Goal: Information Seeking & Learning: Learn about a topic

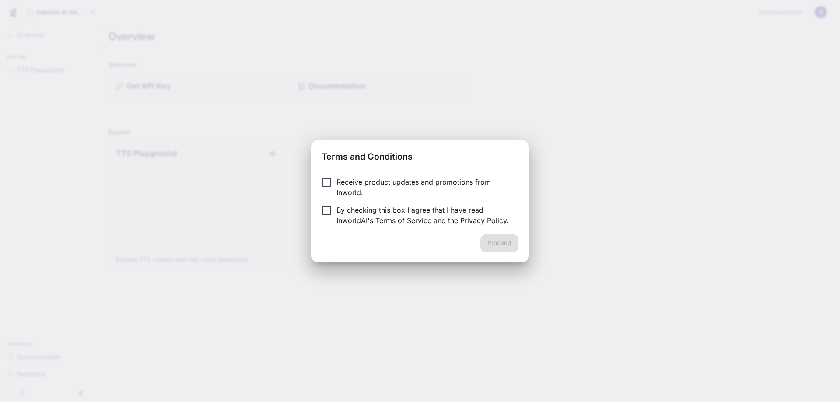
click at [418, 184] on p "Receive product updates and promotions from Inworld." at bounding box center [423, 187] width 175 height 21
click at [367, 185] on p "Receive product updates and promotions from Inworld." at bounding box center [423, 187] width 175 height 21
click at [364, 210] on p "By checking this box I agree that I have read InworldAI's Terms of Service and …" at bounding box center [423, 215] width 175 height 21
click at [513, 248] on button "Proceed" at bounding box center [499, 242] width 38 height 17
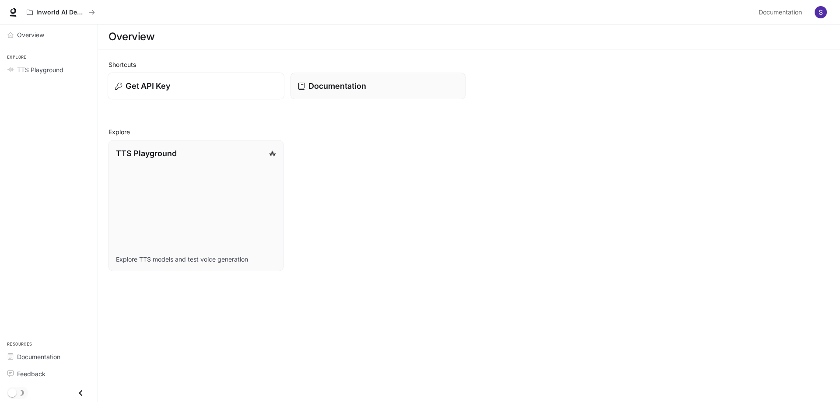
click at [213, 83] on div "Get API Key" at bounding box center [196, 86] width 162 height 12
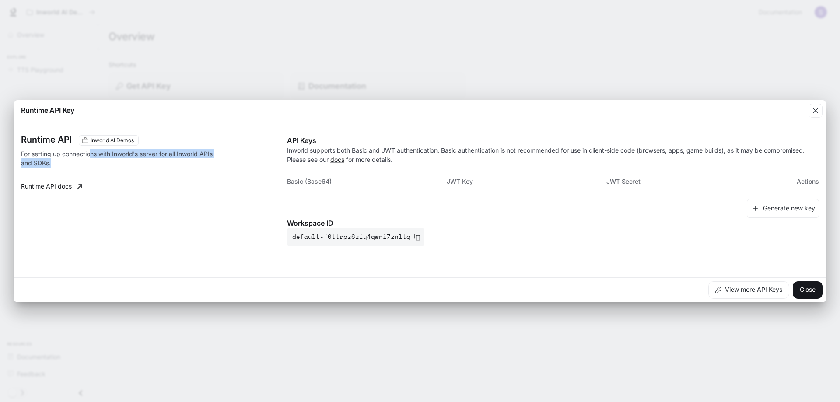
drag, startPoint x: 92, startPoint y: 153, endPoint x: 237, endPoint y: 163, distance: 145.1
click at [237, 163] on div "Runtime API Inworld AI Demos For setting up connections with Inworld's server f…" at bounding box center [154, 190] width 266 height 111
click at [810, 111] on div "button" at bounding box center [815, 111] width 14 height 14
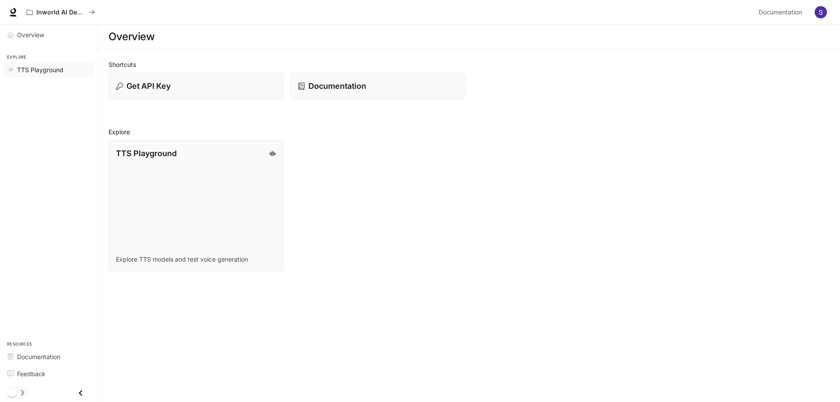
click at [55, 70] on span "TTS Playground" at bounding box center [40, 69] width 46 height 9
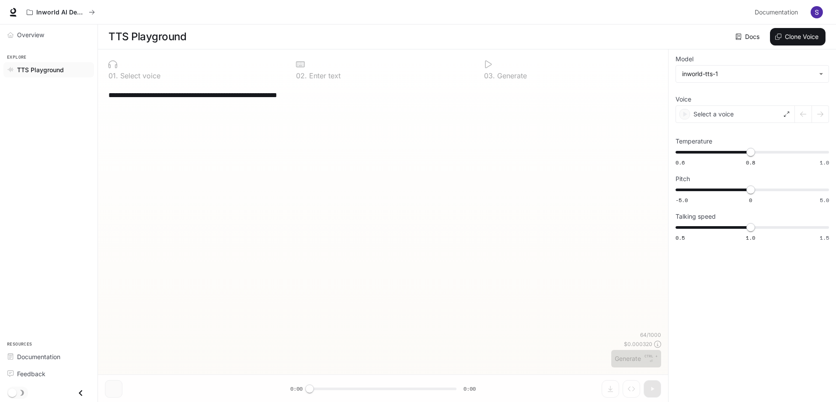
click at [342, 136] on div "**********" at bounding box center [383, 207] width 556 height 247
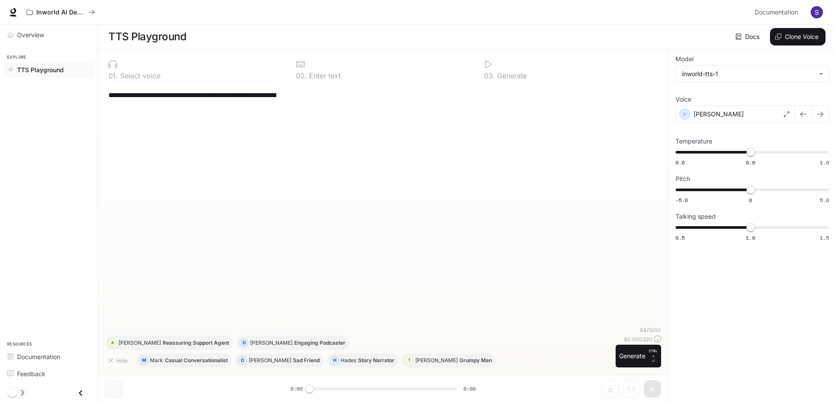
click at [818, 9] on img "button" at bounding box center [817, 12] width 12 height 12
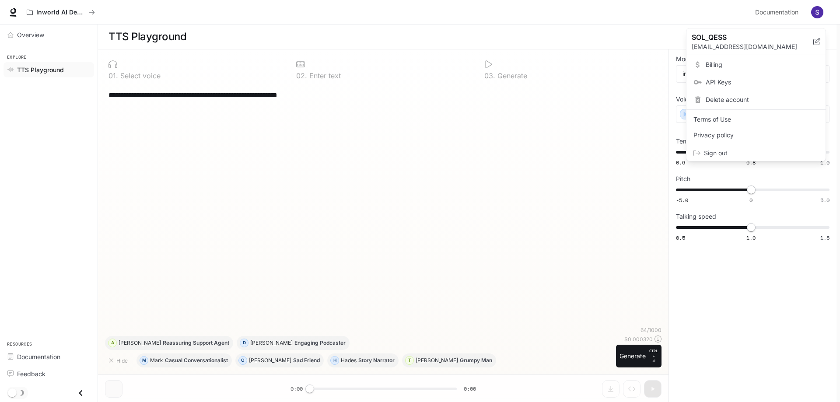
click at [721, 67] on span "Billing" at bounding box center [761, 64] width 113 height 9
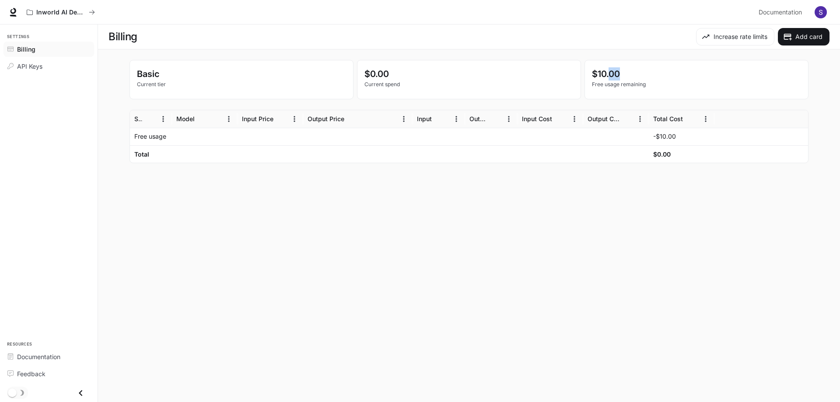
drag, startPoint x: 610, startPoint y: 68, endPoint x: 649, endPoint y: 77, distance: 39.8
click at [649, 77] on p "$10.00" at bounding box center [696, 73] width 209 height 13
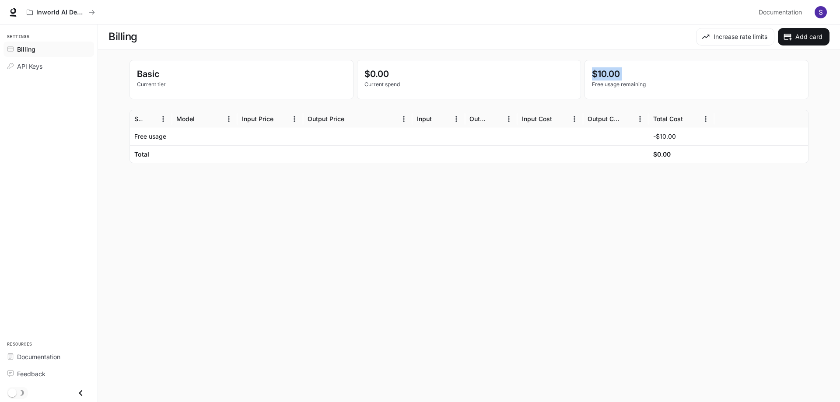
click at [649, 77] on p "$10.00" at bounding box center [696, 73] width 209 height 13
click at [667, 136] on p "-$10.00" at bounding box center [664, 136] width 23 height 9
click at [663, 157] on h6 "$0.00" at bounding box center [661, 154] width 17 height 9
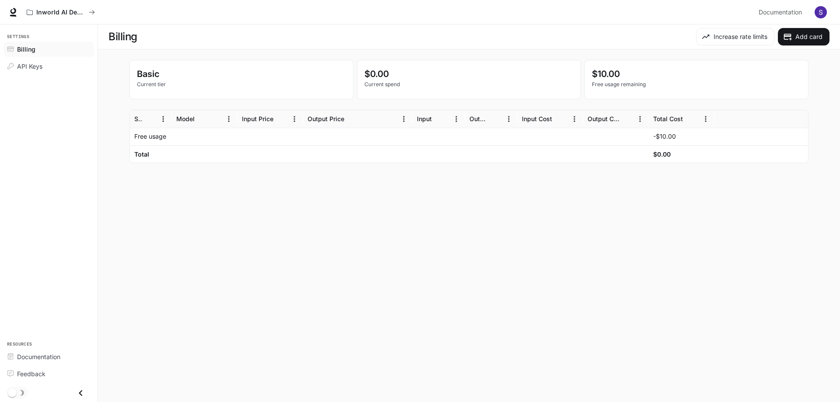
click at [667, 130] on div "-$10.00" at bounding box center [681, 136] width 57 height 17
drag, startPoint x: 666, startPoint y: 137, endPoint x: 653, endPoint y: 146, distance: 16.4
click at [653, 146] on div "Free usage -$10.00 Total $0.00" at bounding box center [469, 145] width 678 height 35
click at [653, 146] on div "$0.00" at bounding box center [682, 153] width 66 height 17
click at [609, 122] on div "Output Cost" at bounding box center [603, 118] width 32 height 7
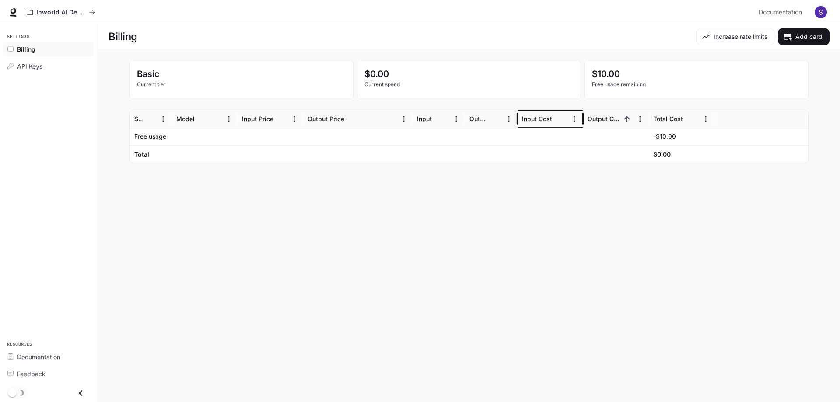
click at [545, 118] on div "Input Cost" at bounding box center [537, 118] width 30 height 7
click at [482, 119] on div "Output" at bounding box center [478, 118] width 19 height 7
click at [823, 10] on img "button" at bounding box center [820, 12] width 12 height 12
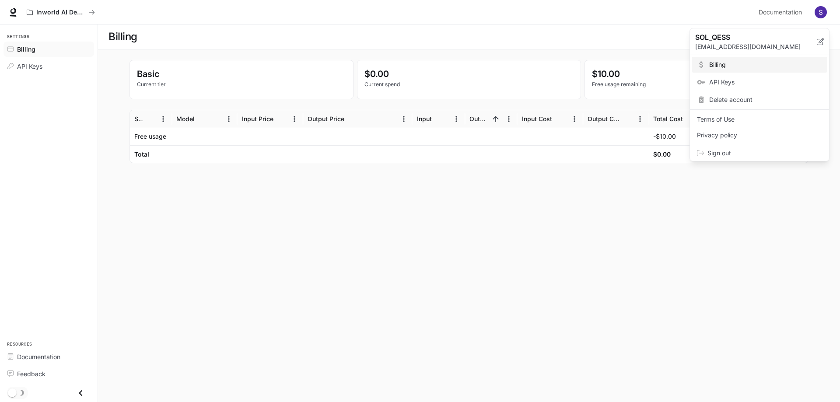
click at [729, 85] on span "API Keys" at bounding box center [765, 82] width 113 height 9
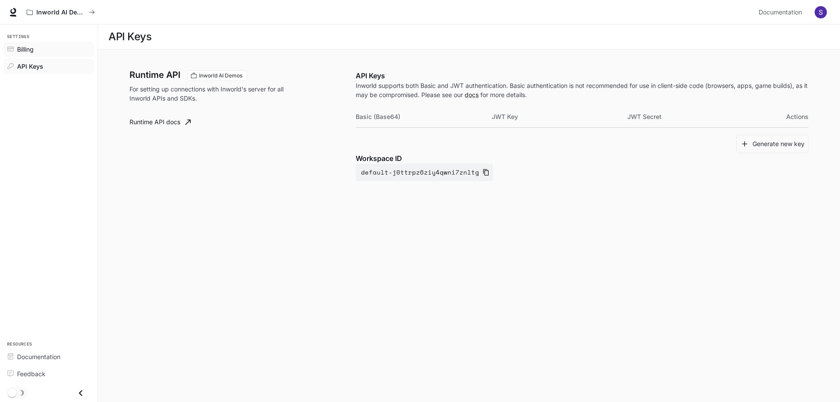
click at [63, 45] on div "Billing" at bounding box center [53, 49] width 73 height 9
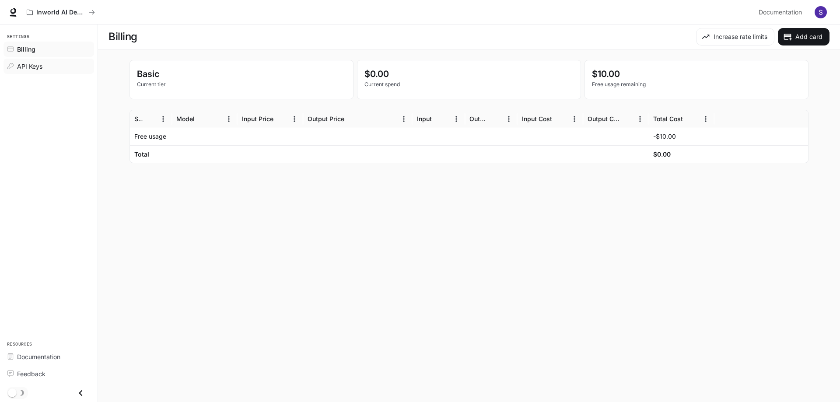
click at [21, 72] on link "API Keys" at bounding box center [48, 66] width 91 height 15
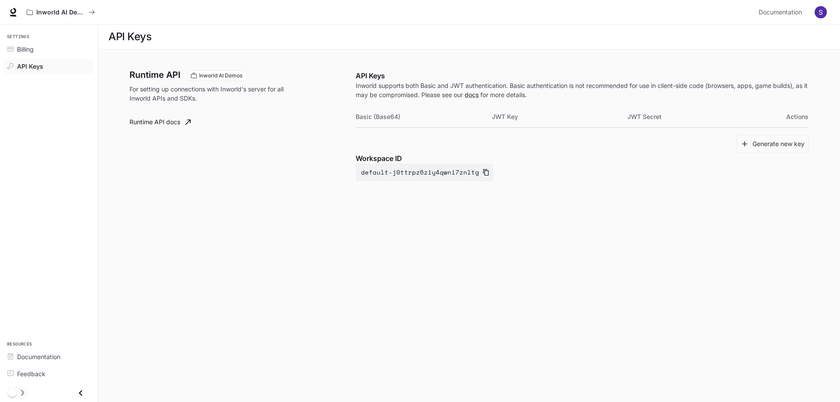
click at [77, 388] on icon "Close drawer" at bounding box center [81, 393] width 12 height 12
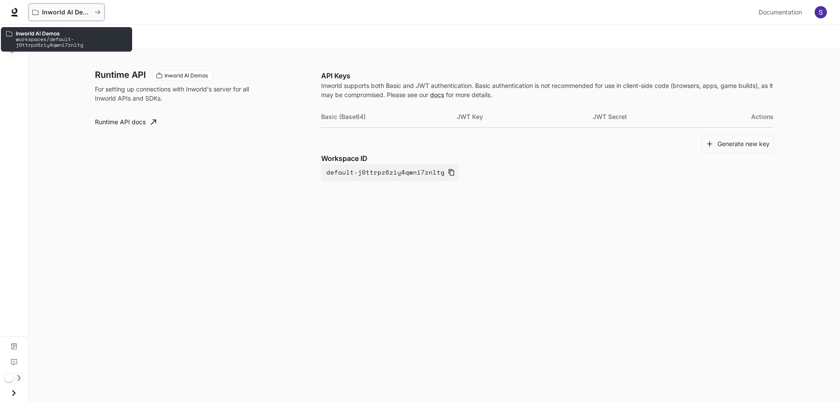
click at [95, 8] on button "Inworld AI Demos" at bounding box center [66, 11] width 76 height 17
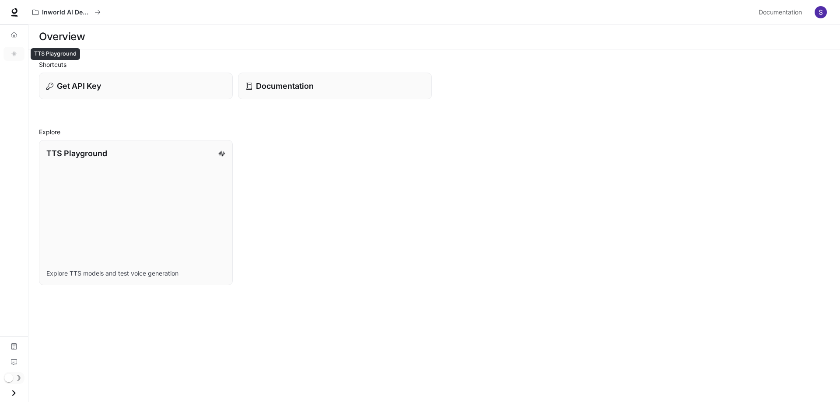
click at [8, 54] on link "TTS Playground" at bounding box center [13, 54] width 21 height 14
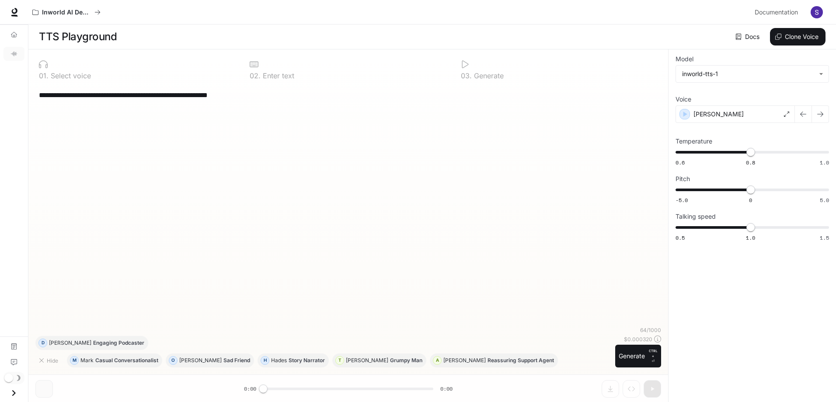
click at [14, 390] on icon "Open drawer" at bounding box center [14, 393] width 12 height 12
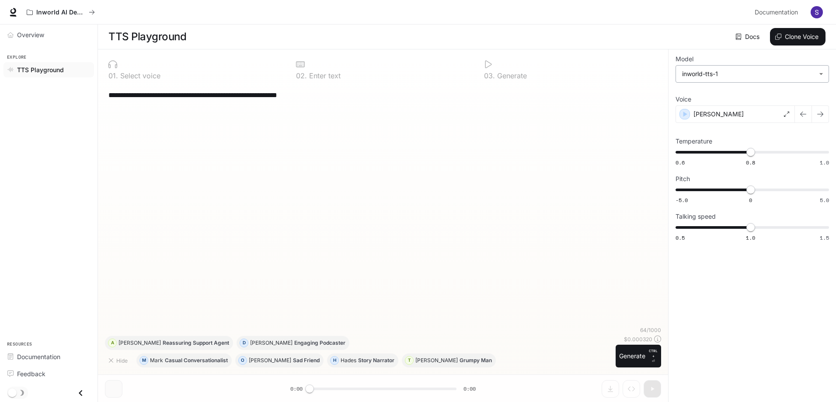
drag, startPoint x: 773, startPoint y: 86, endPoint x: 775, endPoint y: 77, distance: 8.9
click at [773, 86] on div "**********" at bounding box center [753, 149] width 154 height 186
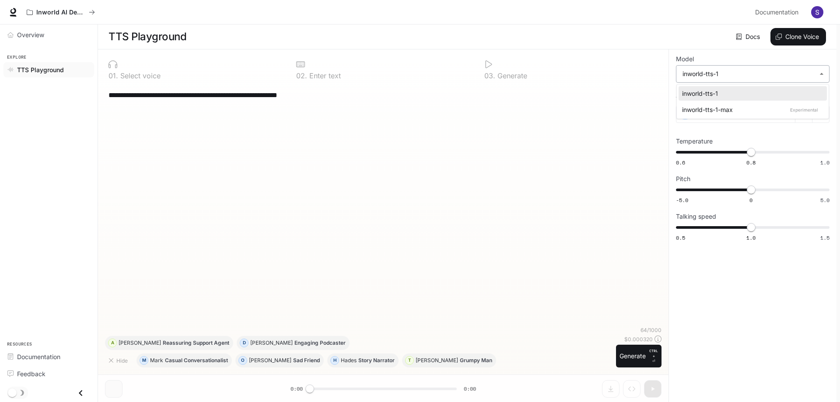
click at [775, 77] on body "**********" at bounding box center [420, 201] width 840 height 402
click at [753, 89] on li "inworld-tts-1" at bounding box center [752, 93] width 148 height 14
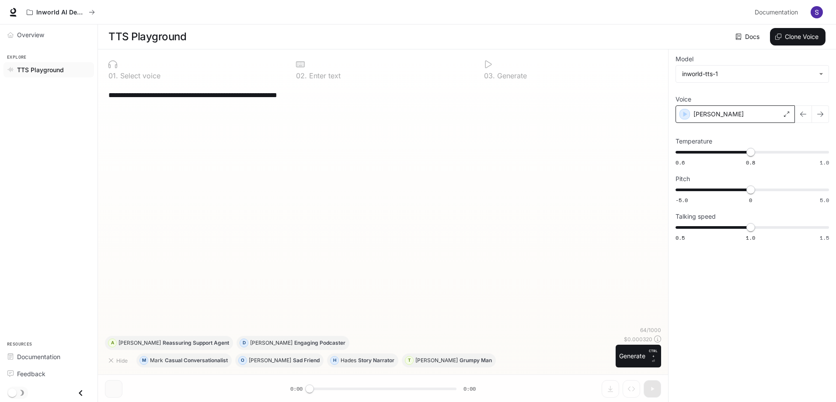
click at [753, 113] on div "[PERSON_NAME]" at bounding box center [735, 113] width 119 height 17
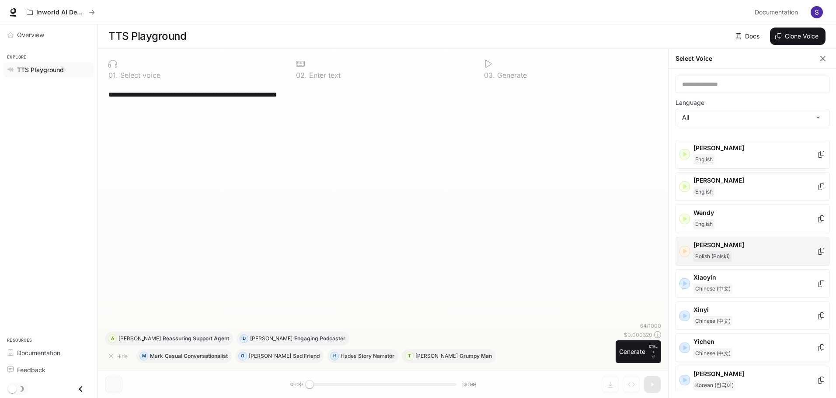
scroll to position [4, 0]
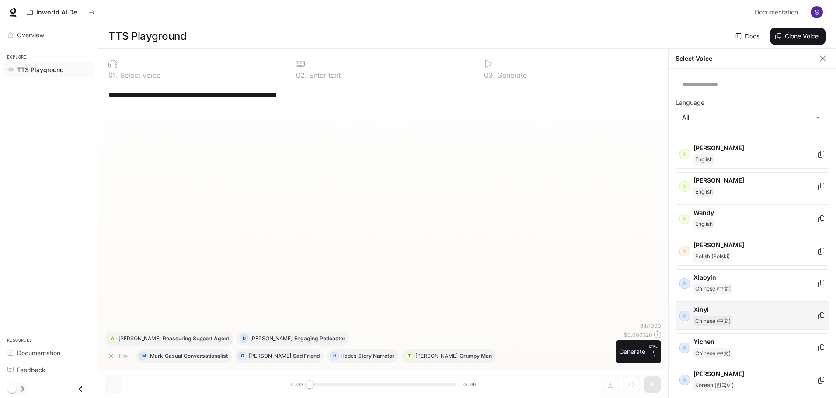
click at [743, 307] on p "Xinyi" at bounding box center [755, 310] width 123 height 9
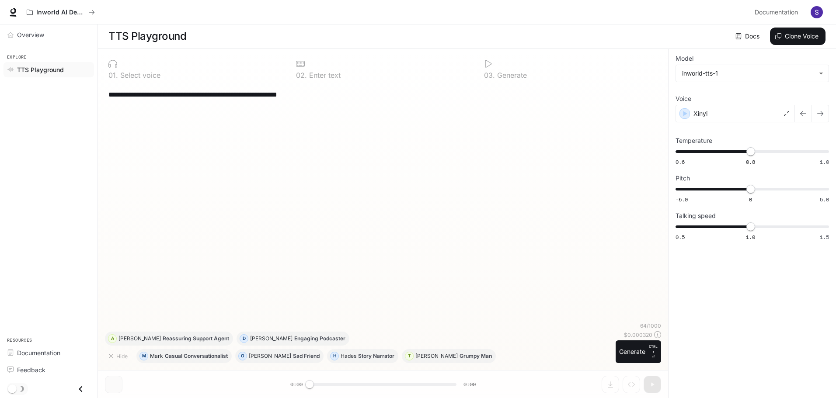
scroll to position [0, 0]
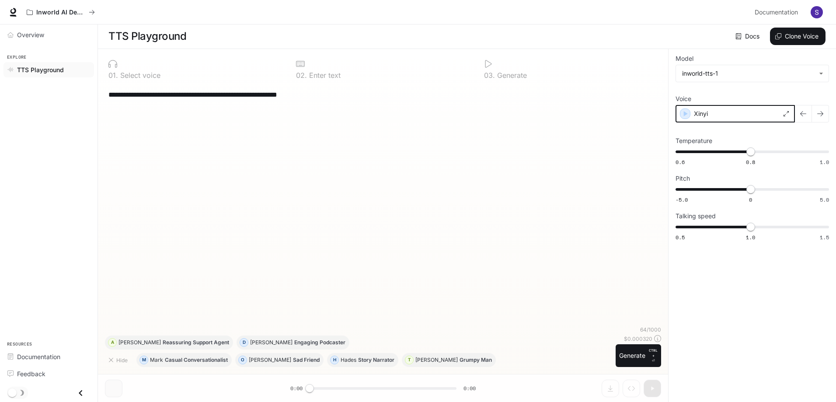
click at [688, 112] on icon "button" at bounding box center [685, 113] width 9 height 9
click at [688, 113] on icon "button" at bounding box center [685, 113] width 9 height 9
click at [772, 115] on div "Xinyi" at bounding box center [735, 113] width 119 height 17
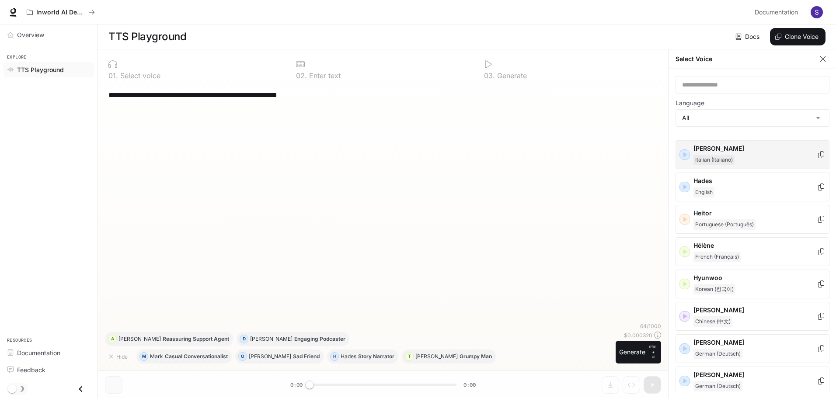
scroll to position [437, 0]
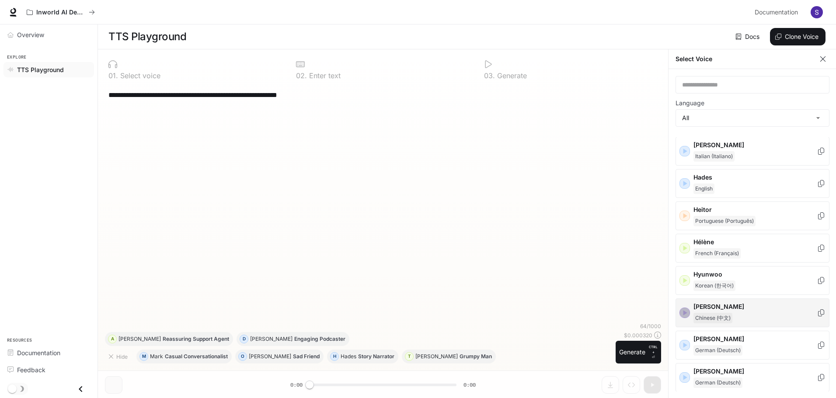
click at [688, 311] on icon "button" at bounding box center [685, 313] width 9 height 9
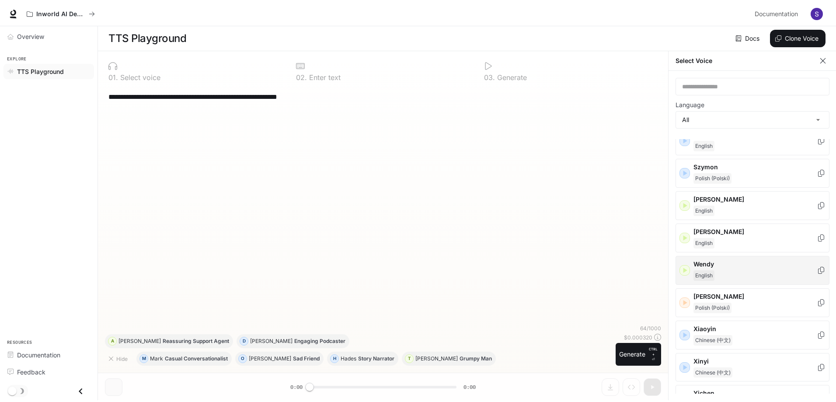
scroll to position [1372, 0]
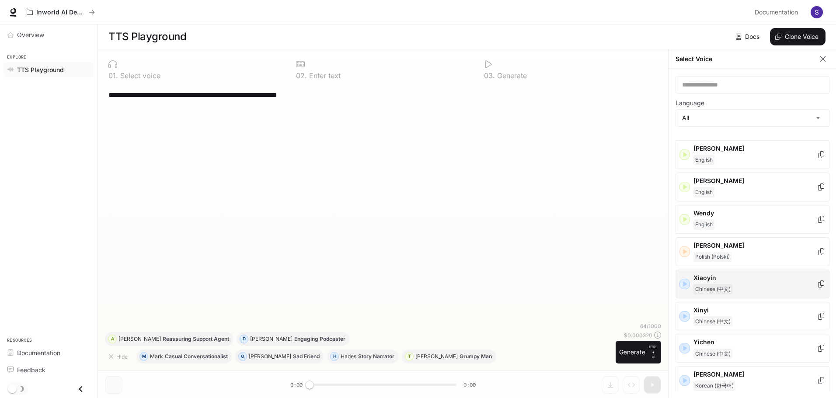
click at [688, 279] on div "Xiaoyin Chinese (中文)" at bounding box center [753, 284] width 154 height 29
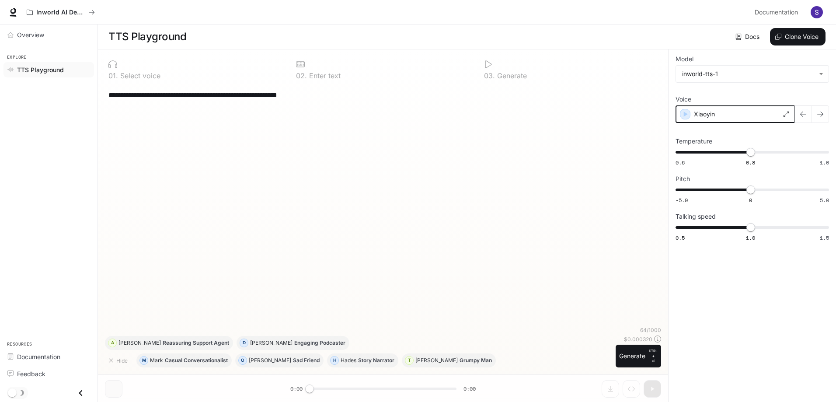
click at [688, 116] on icon "button" at bounding box center [685, 114] width 9 height 9
click at [729, 117] on div "Xiaoyin" at bounding box center [735, 113] width 119 height 17
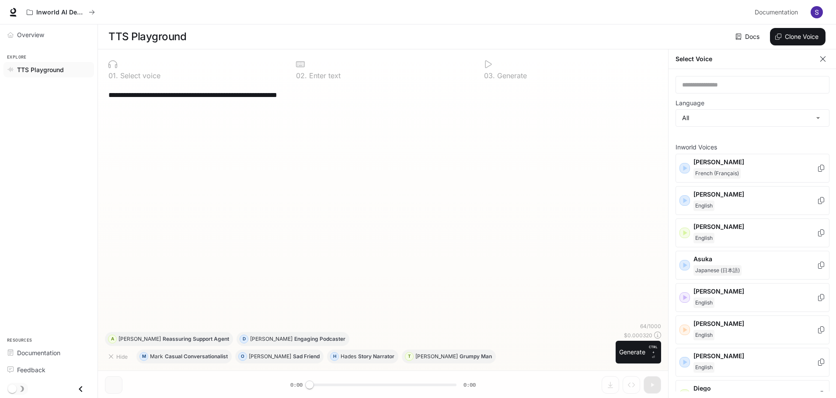
click at [535, 217] on div "**********" at bounding box center [383, 203] width 556 height 238
click at [824, 59] on icon "button" at bounding box center [823, 59] width 9 height 9
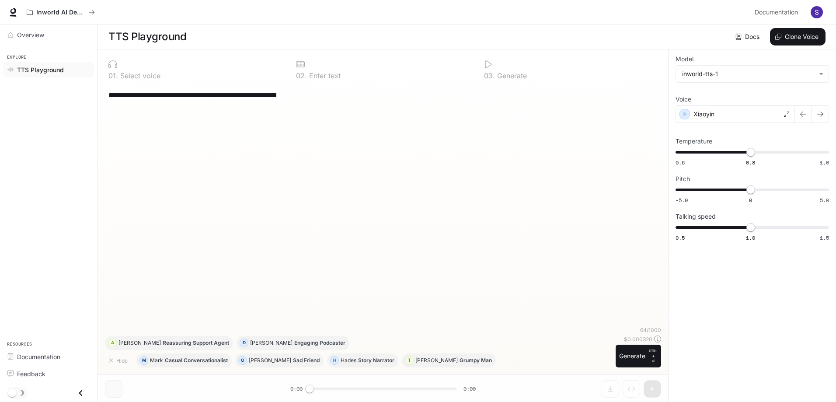
scroll to position [0, 0]
click at [749, 36] on link "Docs" at bounding box center [748, 36] width 29 height 17
